Goal: Check status: Verify the current state of an ongoing process or item

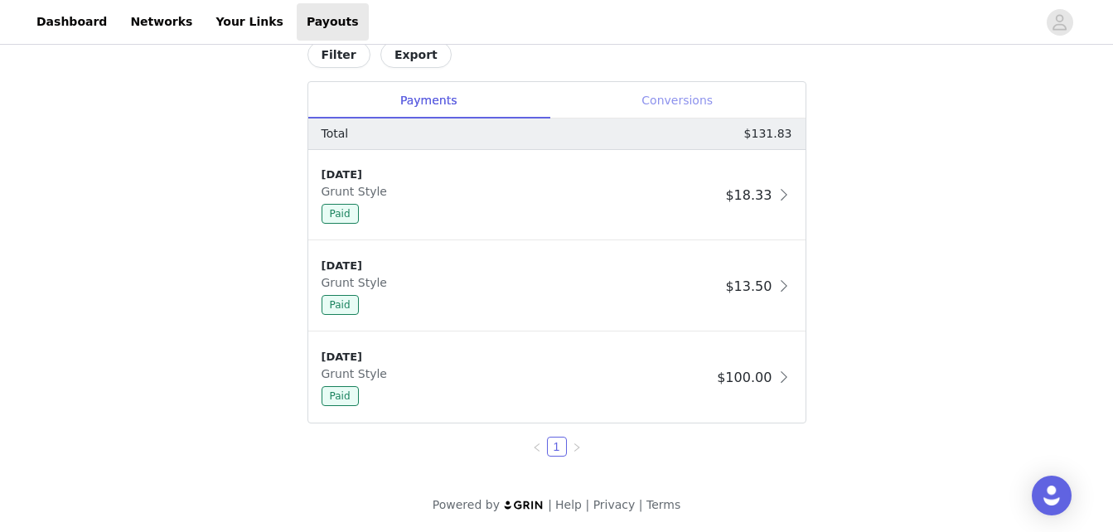
scroll to position [720, 0]
click at [675, 98] on div "Conversions" at bounding box center [678, 100] width 256 height 37
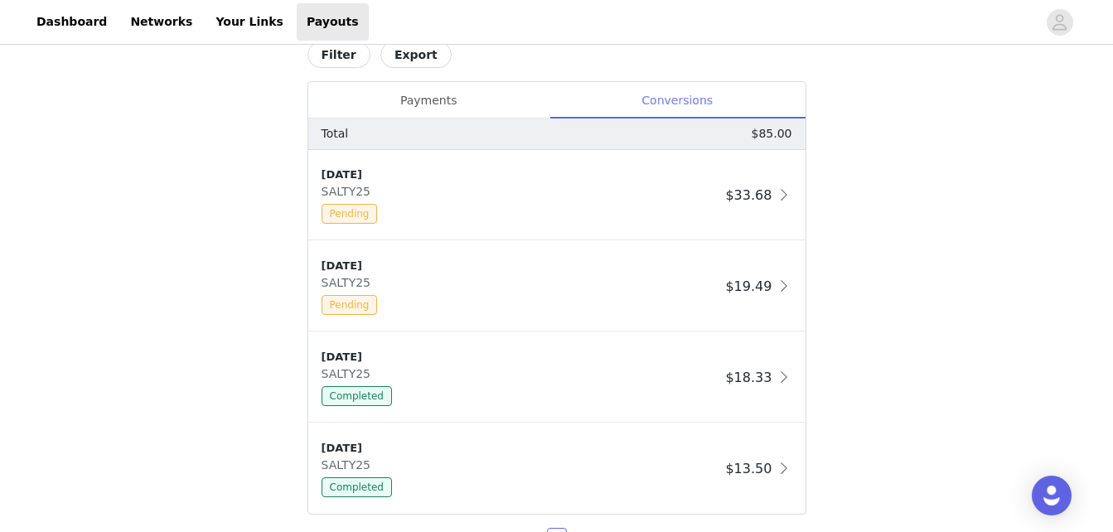
scroll to position [720, 0]
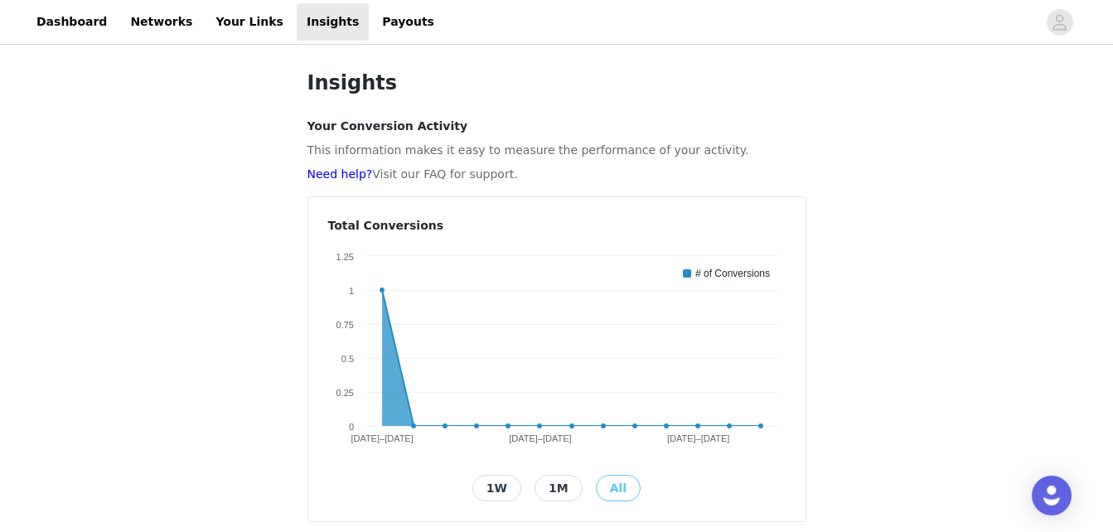
scroll to position [303, 0]
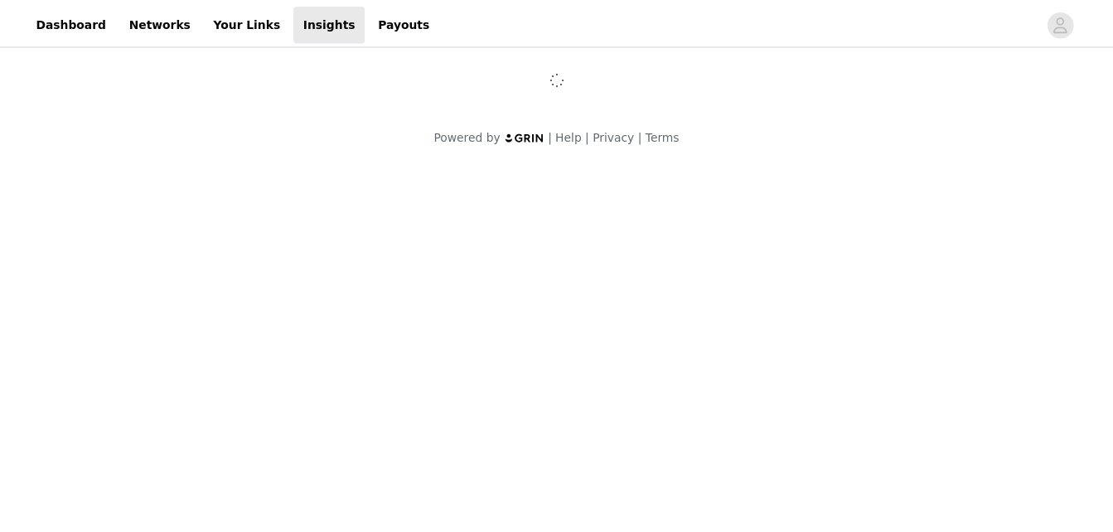
scroll to position [303, 0]
